Goal: Information Seeking & Learning: Learn about a topic

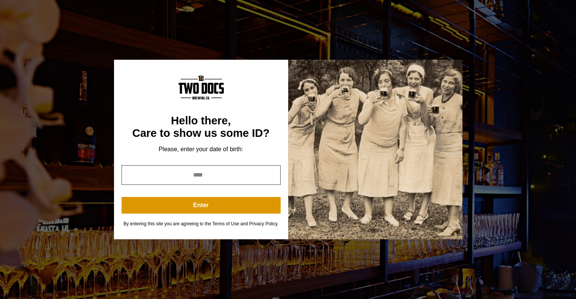
click at [209, 173] on input "year" at bounding box center [200, 175] width 159 height 20
type input "****"
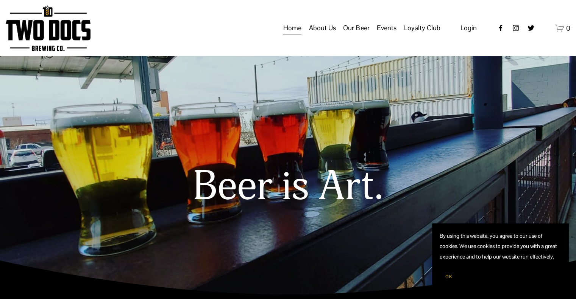
click at [447, 275] on span "OK" at bounding box center [448, 277] width 7 height 6
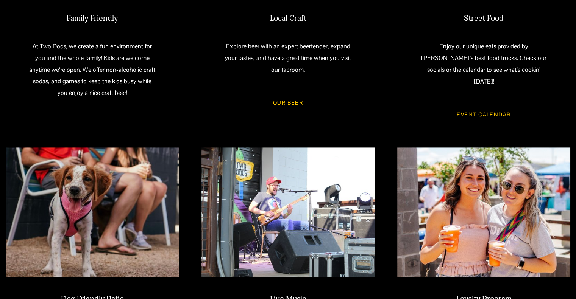
scroll to position [454, 0]
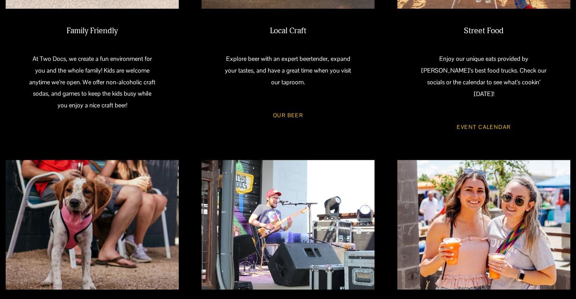
click at [480, 117] on link "Event Calendar" at bounding box center [483, 127] width 76 height 20
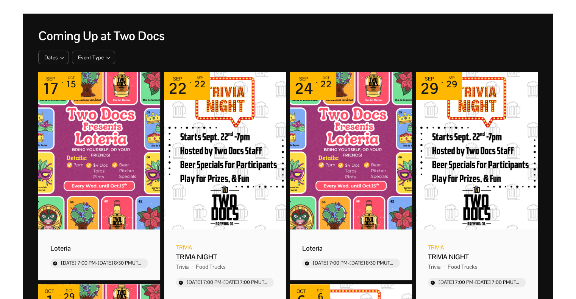
scroll to position [114, 0]
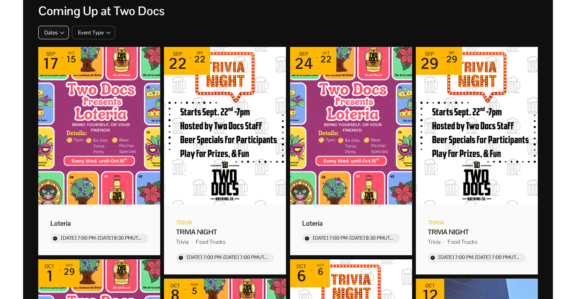
click at [60, 31] on icon "button" at bounding box center [62, 33] width 6 height 6
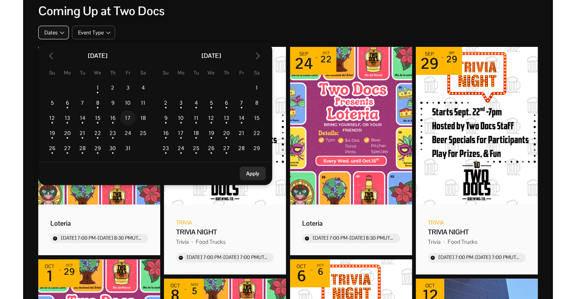
click at [127, 117] on td "17" at bounding box center [127, 118] width 15 height 15
click at [243, 177] on button "Apply" at bounding box center [253, 174] width 26 height 14
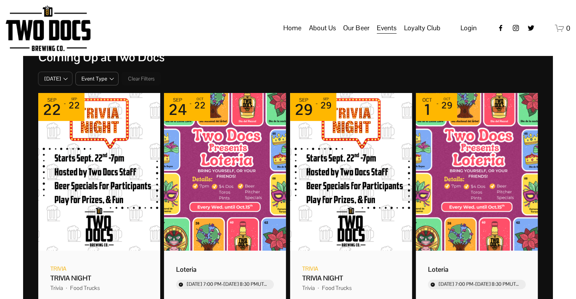
scroll to position [0, 0]
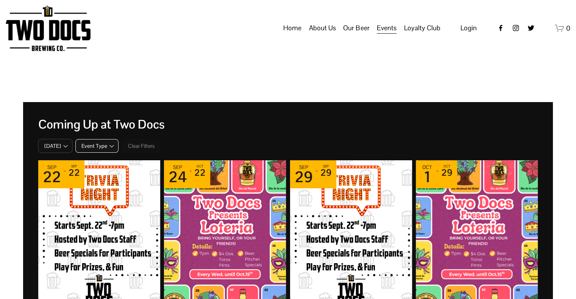
click at [101, 145] on span "Event Type" at bounding box center [94, 146] width 26 height 7
click at [288, 35] on link "Home" at bounding box center [292, 28] width 18 height 14
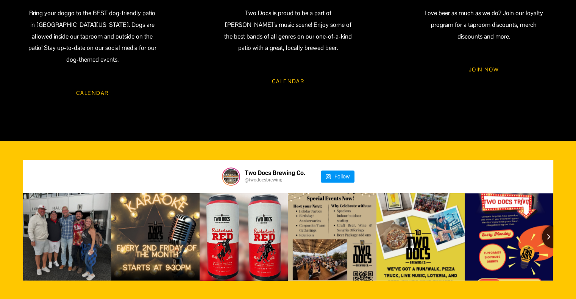
scroll to position [795, 0]
